Goal: Information Seeking & Learning: Learn about a topic

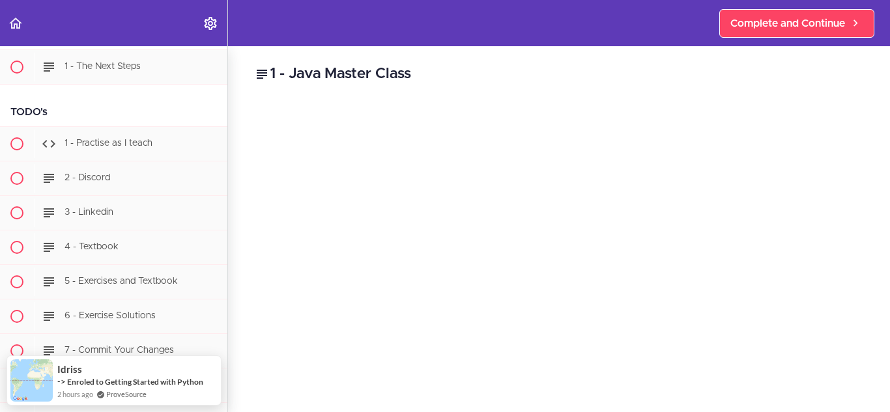
scroll to position [164, 0]
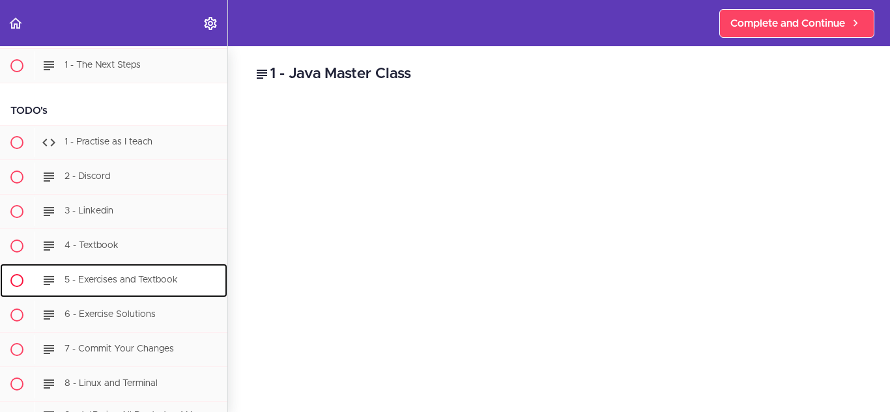
click at [122, 280] on span "5 - Exercises and Textbook" at bounding box center [121, 280] width 113 height 9
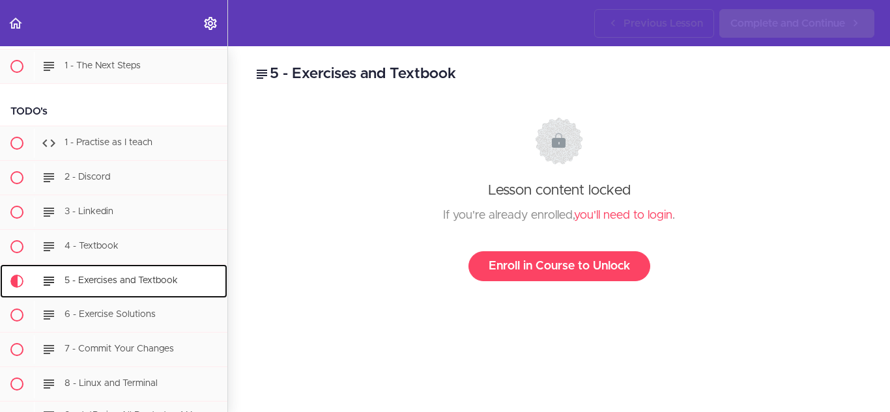
scroll to position [379, 0]
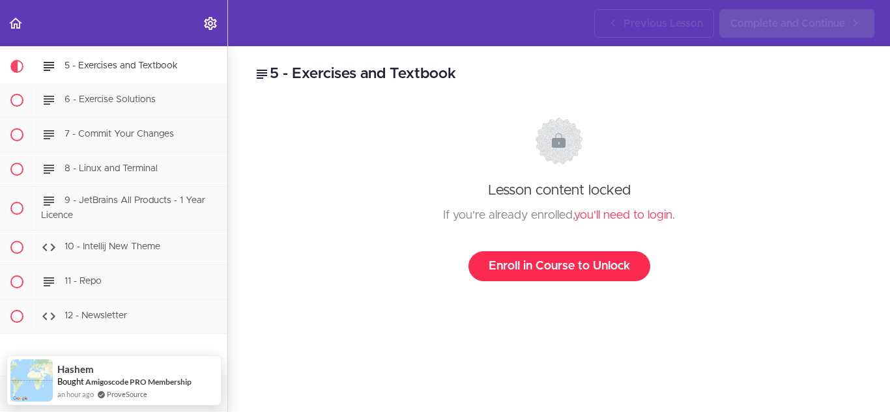
click at [535, 265] on link "Enroll in Course to Unlock" at bounding box center [559, 267] width 182 height 30
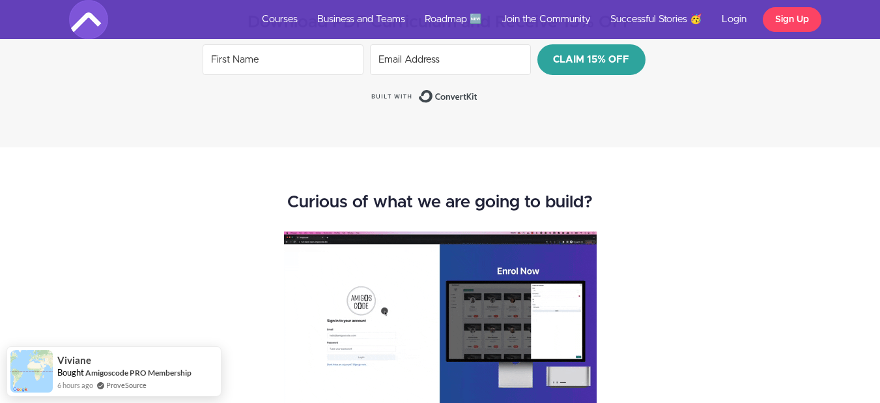
scroll to position [1683, 0]
